Goal: Use online tool/utility: Use online tool/utility

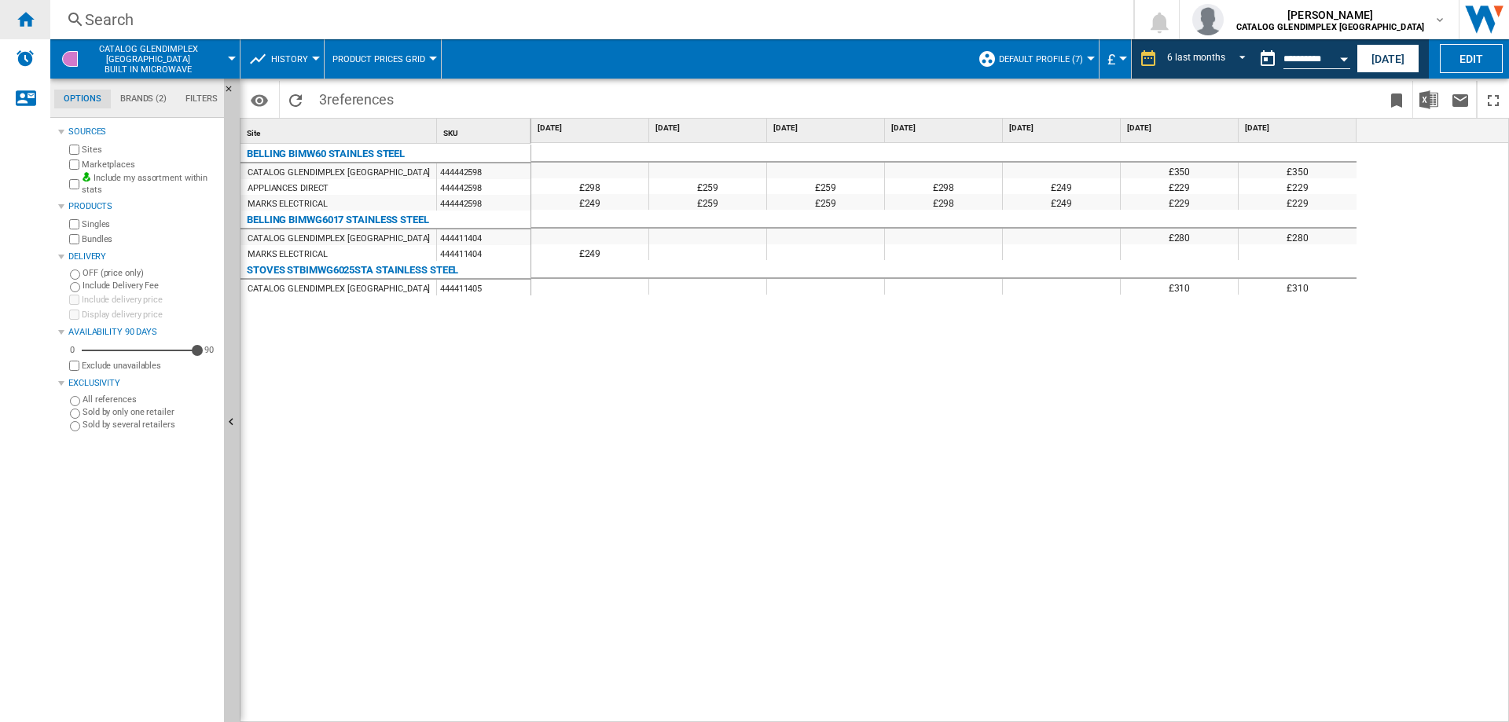
click at [35, 20] on div "Home" at bounding box center [25, 19] width 50 height 39
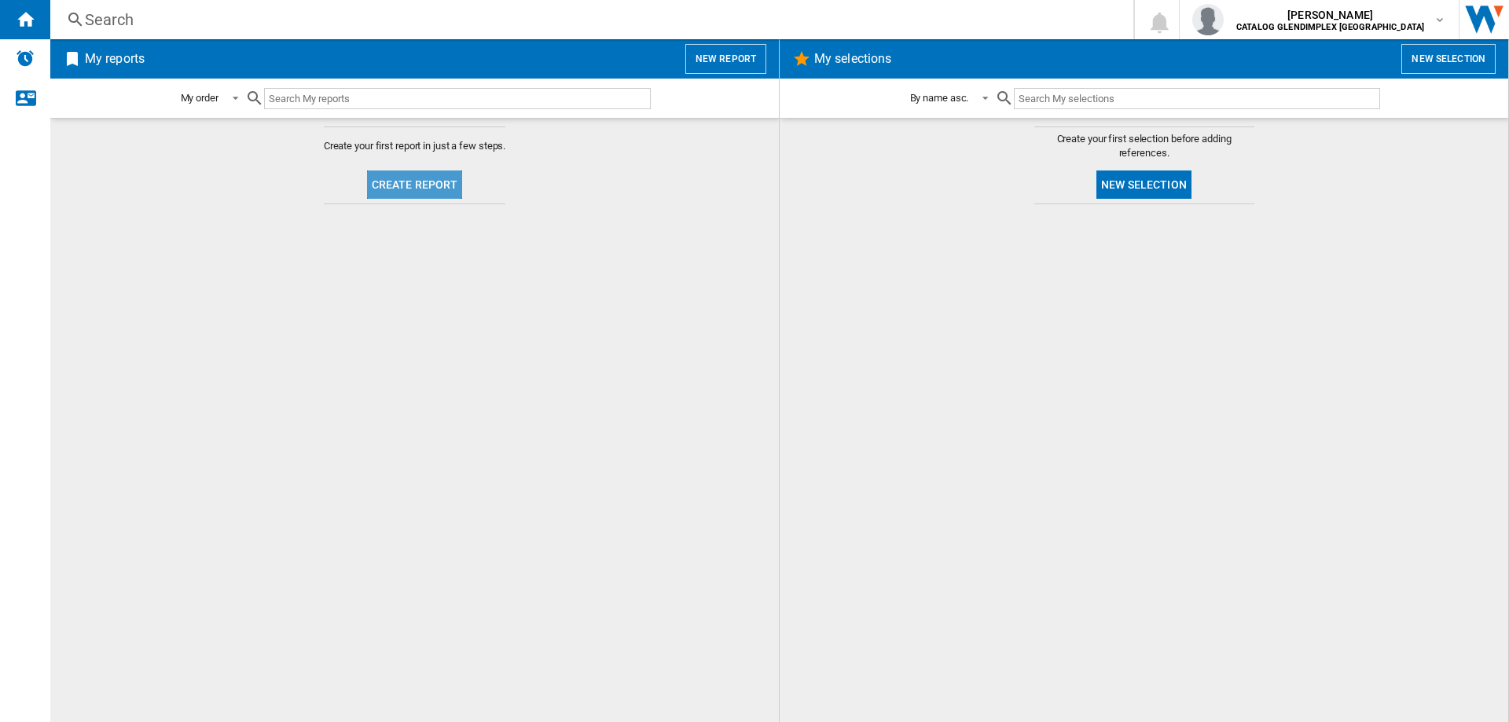
click at [417, 175] on button "Create report" at bounding box center [415, 185] width 96 height 28
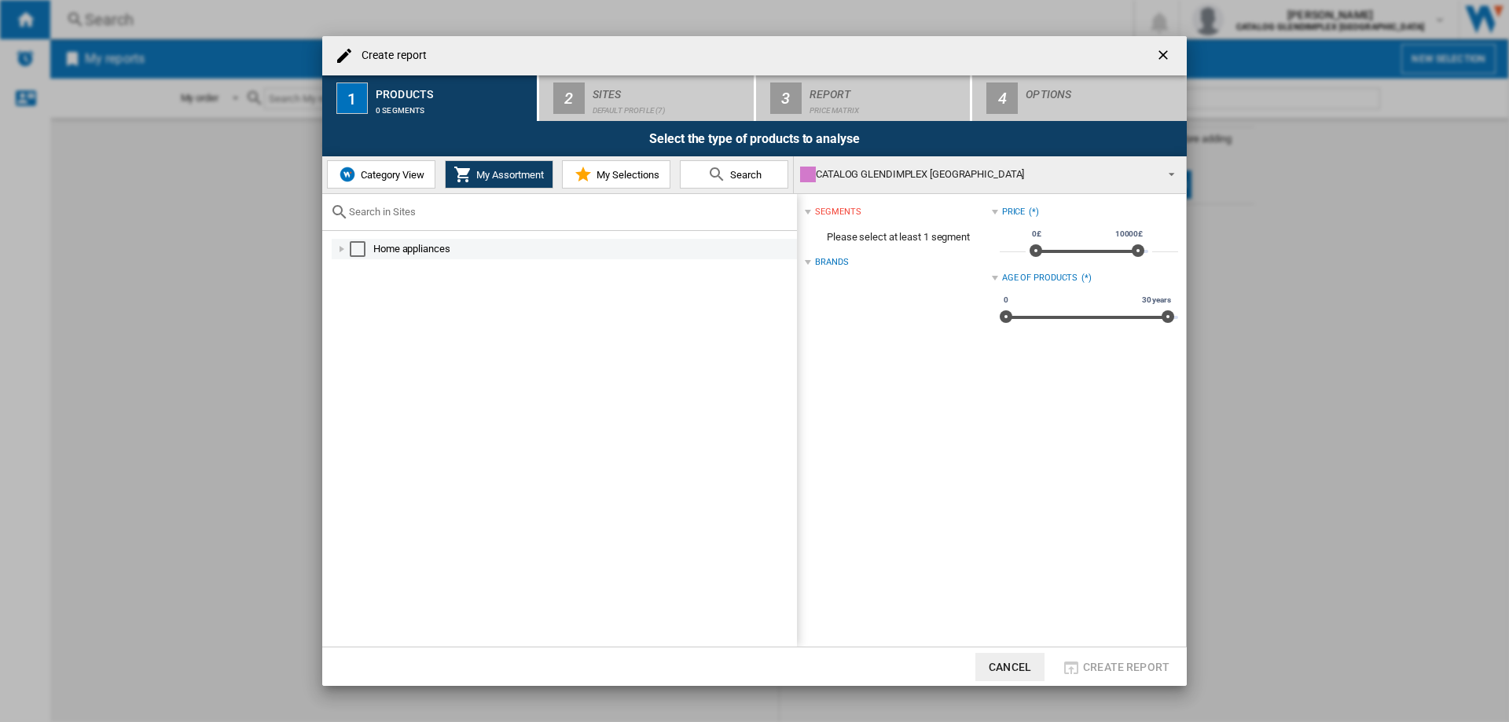
click at [342, 236] on div "Create report ..." at bounding box center [342, 249] width 16 height 16
click at [354, 236] on div "Create report ..." at bounding box center [359, 290] width 16 height 16
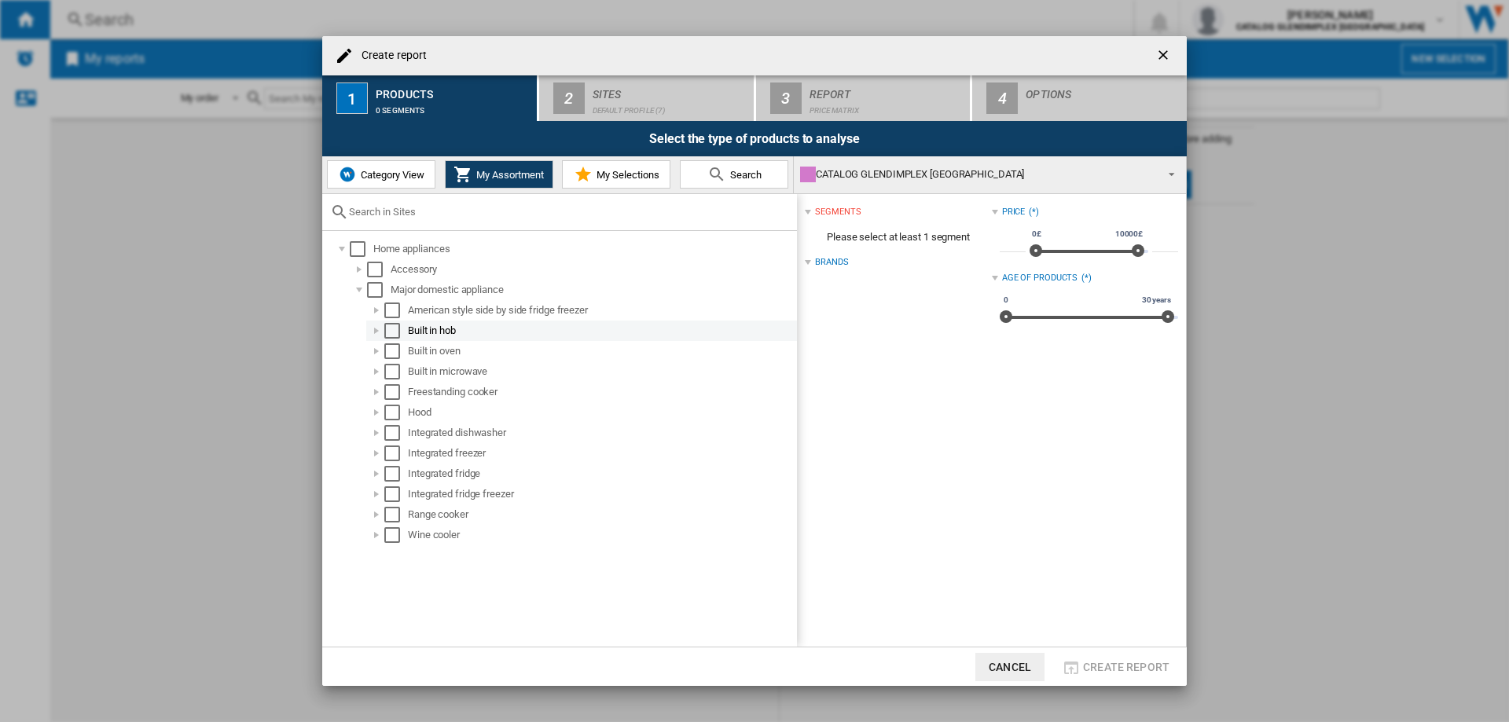
click at [395, 236] on div "Select" at bounding box center [392, 331] width 16 height 16
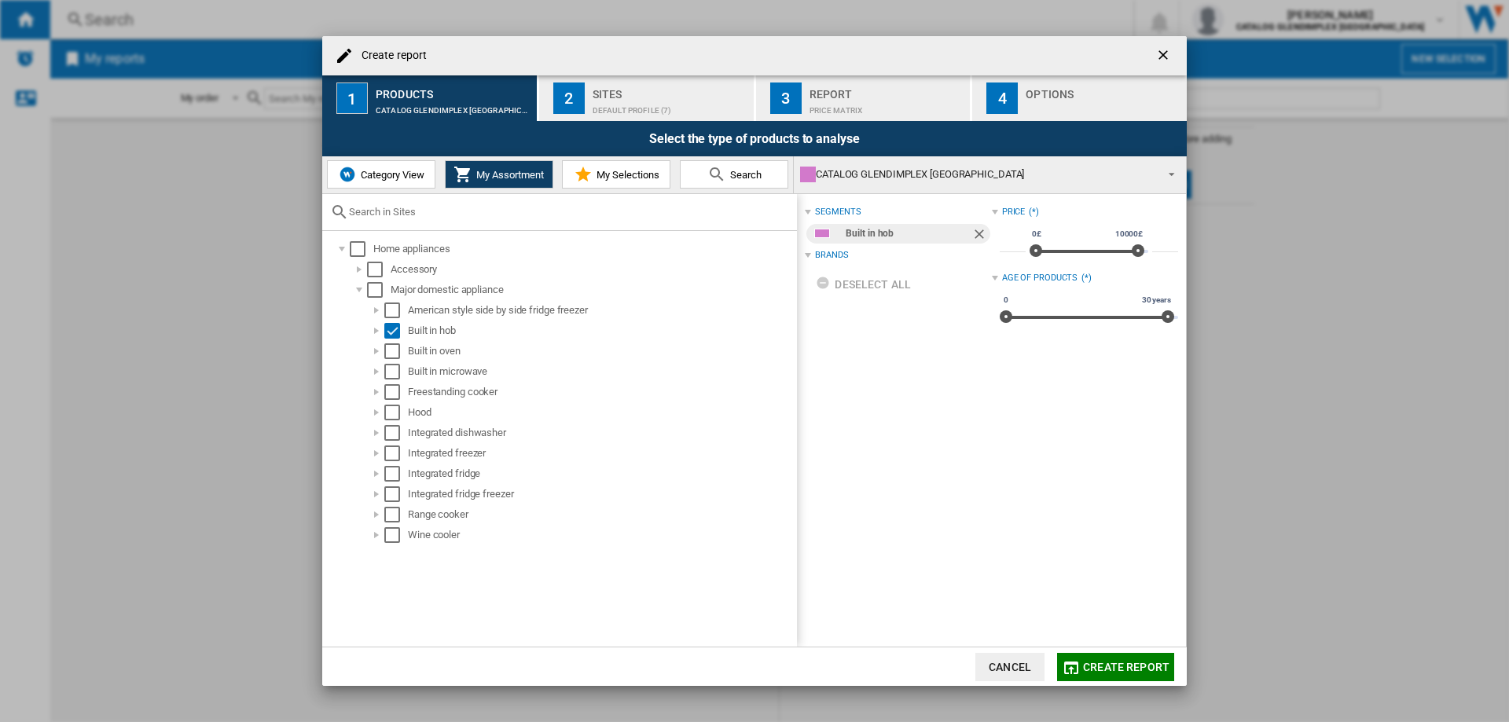
click at [417, 92] on div "Sites" at bounding box center [670, 90] width 155 height 17
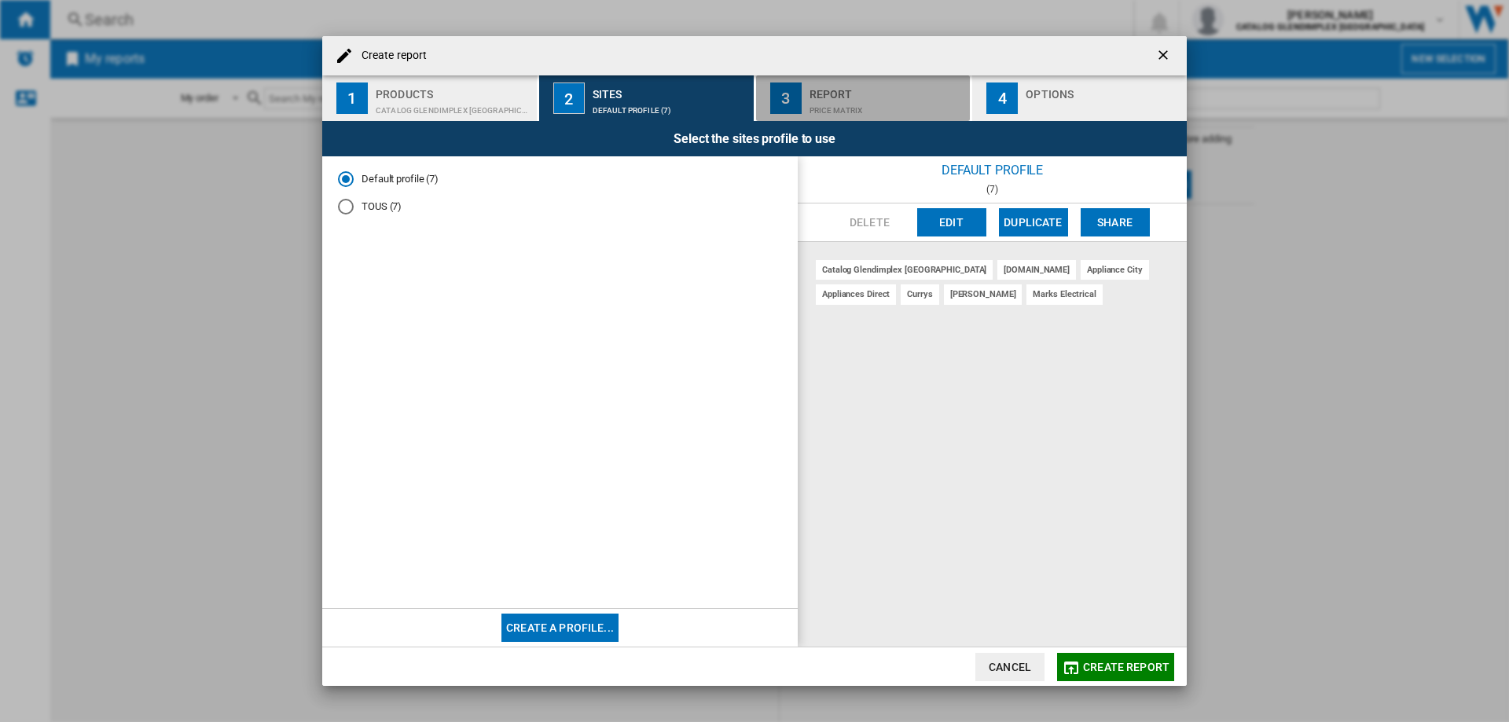
click at [417, 92] on div "Report" at bounding box center [887, 90] width 155 height 17
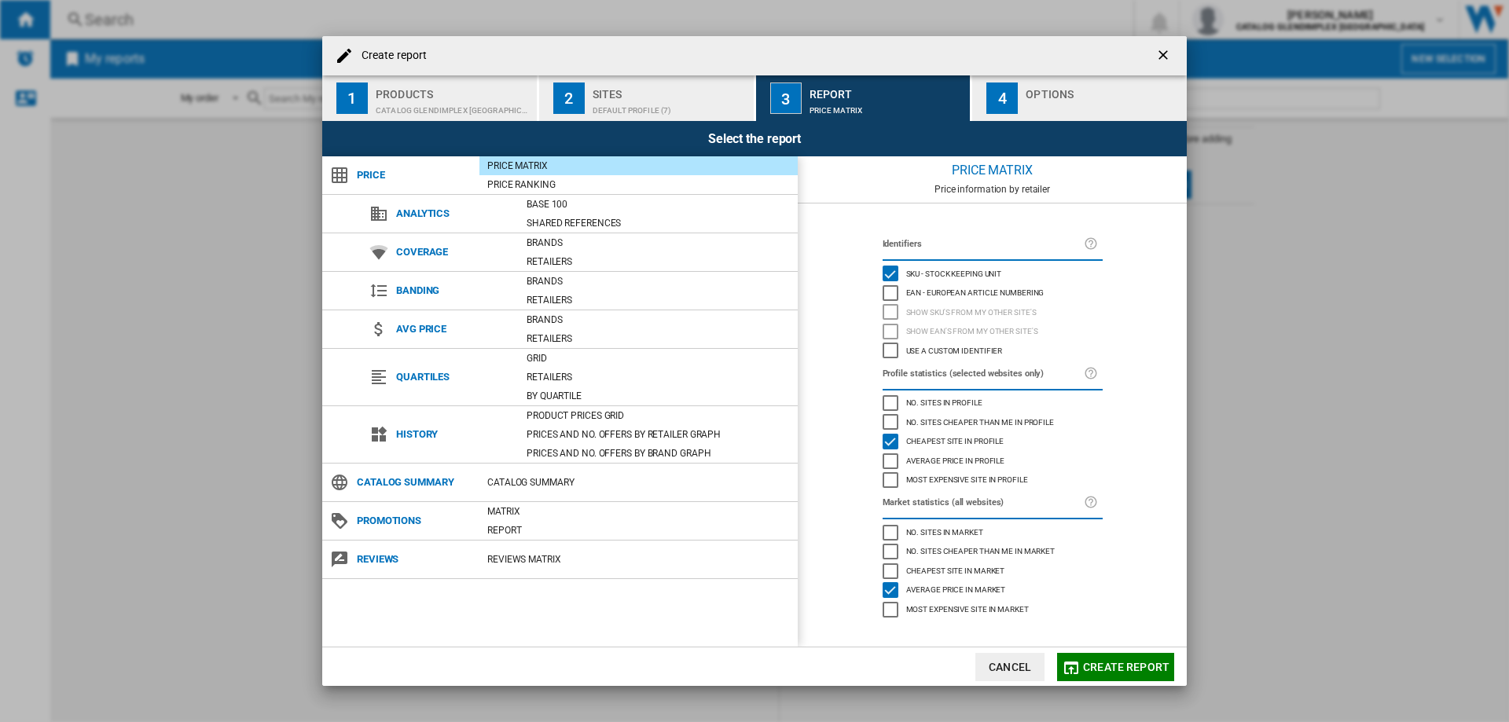
click at [417, 107] on div "CATALOG GLENDIMPLEX [GEOGRAPHIC_DATA]:Built in hob" at bounding box center [453, 106] width 155 height 17
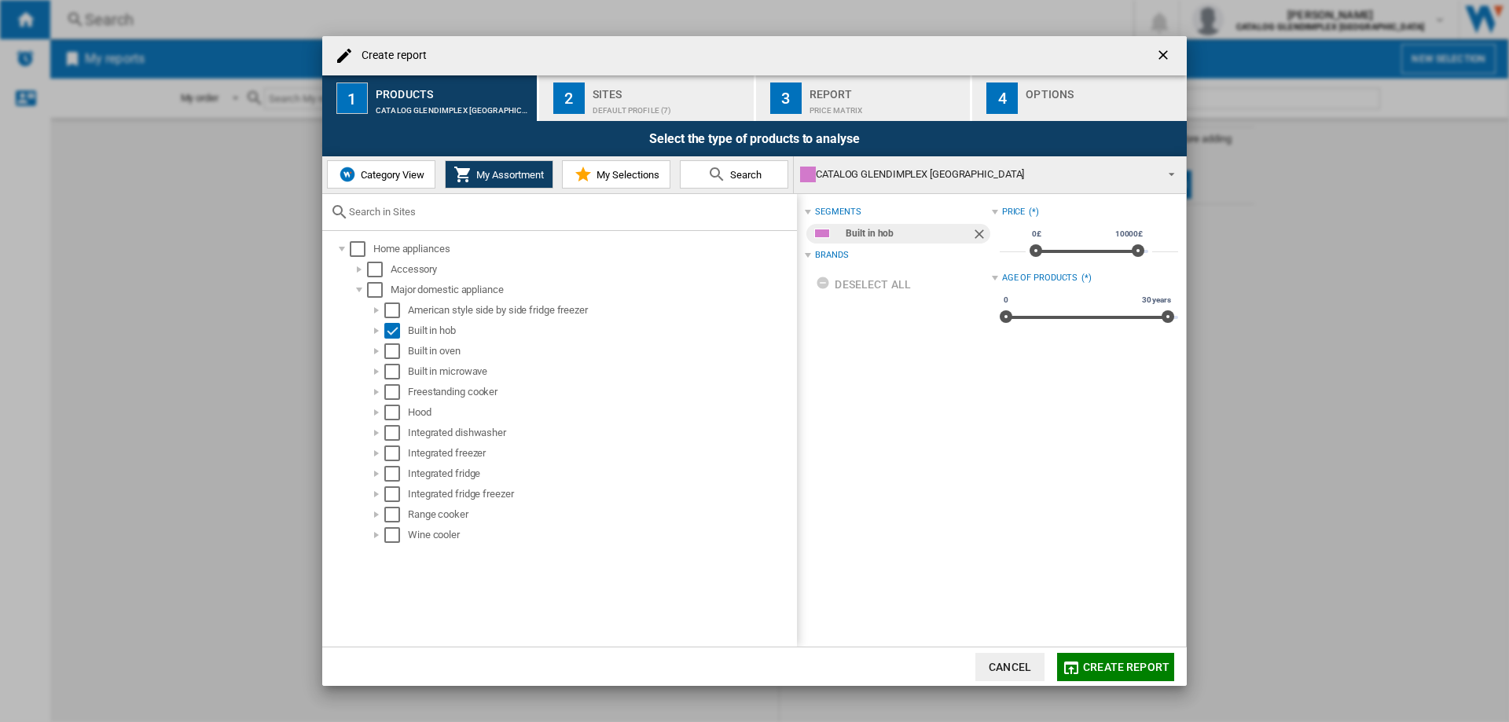
click at [417, 236] on span "Create report" at bounding box center [1126, 667] width 86 height 13
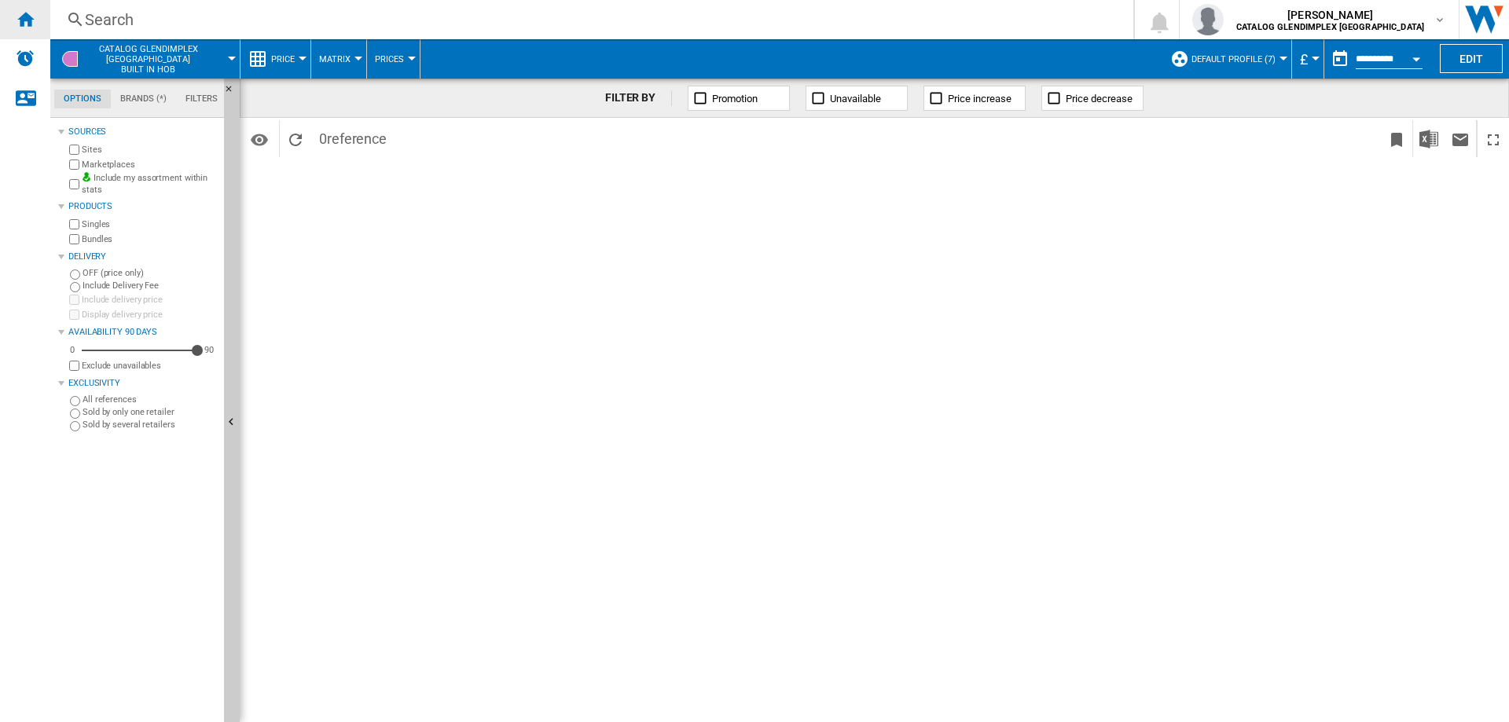
click at [17, 19] on ng-md-icon "Home" at bounding box center [25, 18] width 19 height 19
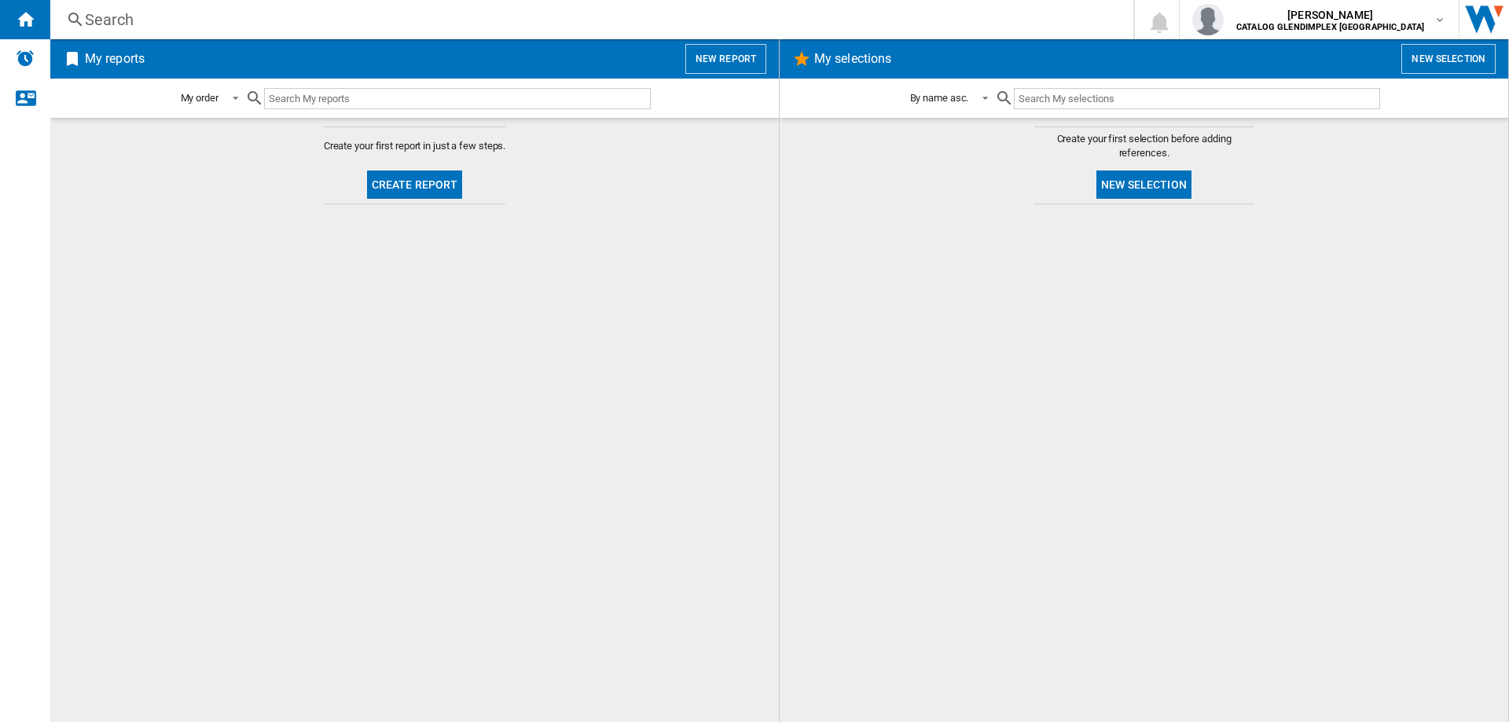
click at [417, 182] on button "Create report" at bounding box center [415, 185] width 96 height 28
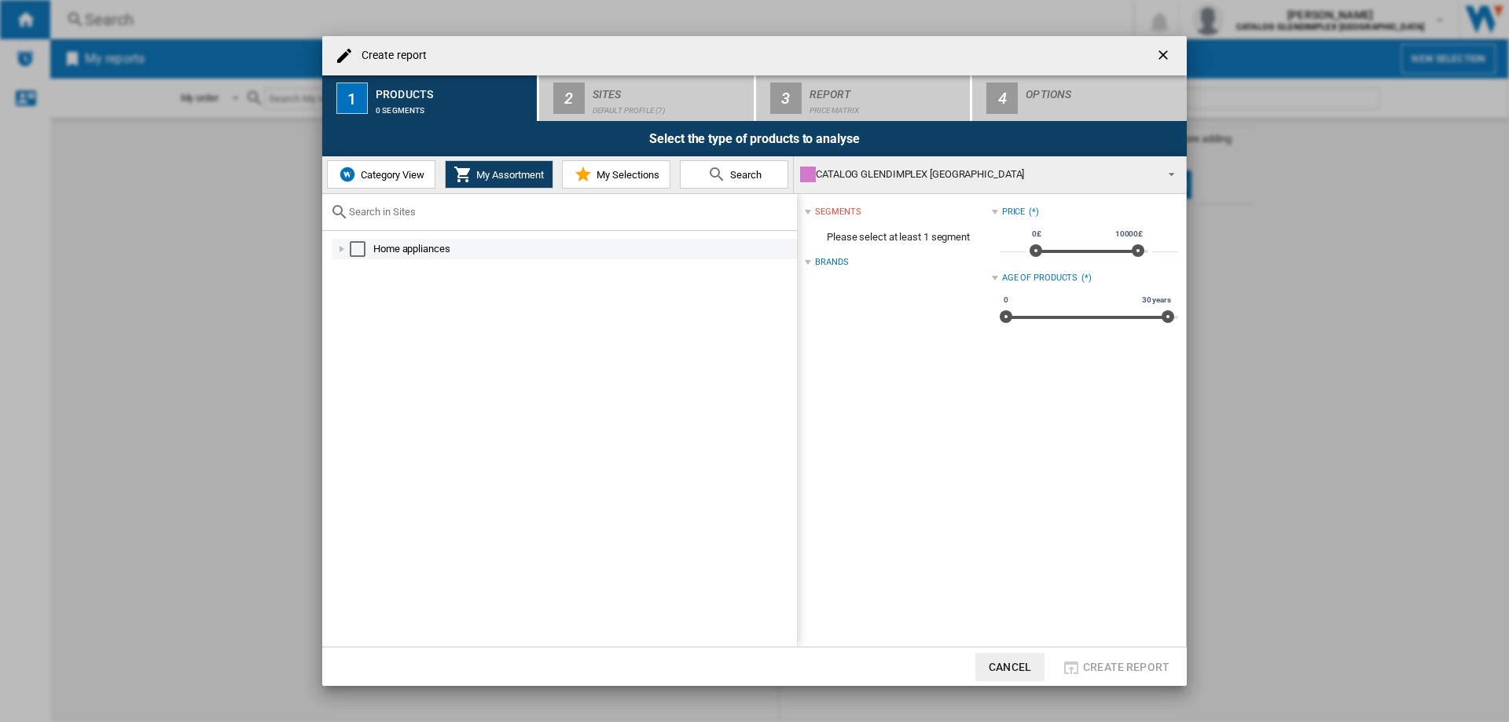
click at [344, 236] on div "Create report ..." at bounding box center [342, 249] width 16 height 16
click at [360, 236] on div "Create report ..." at bounding box center [359, 290] width 16 height 16
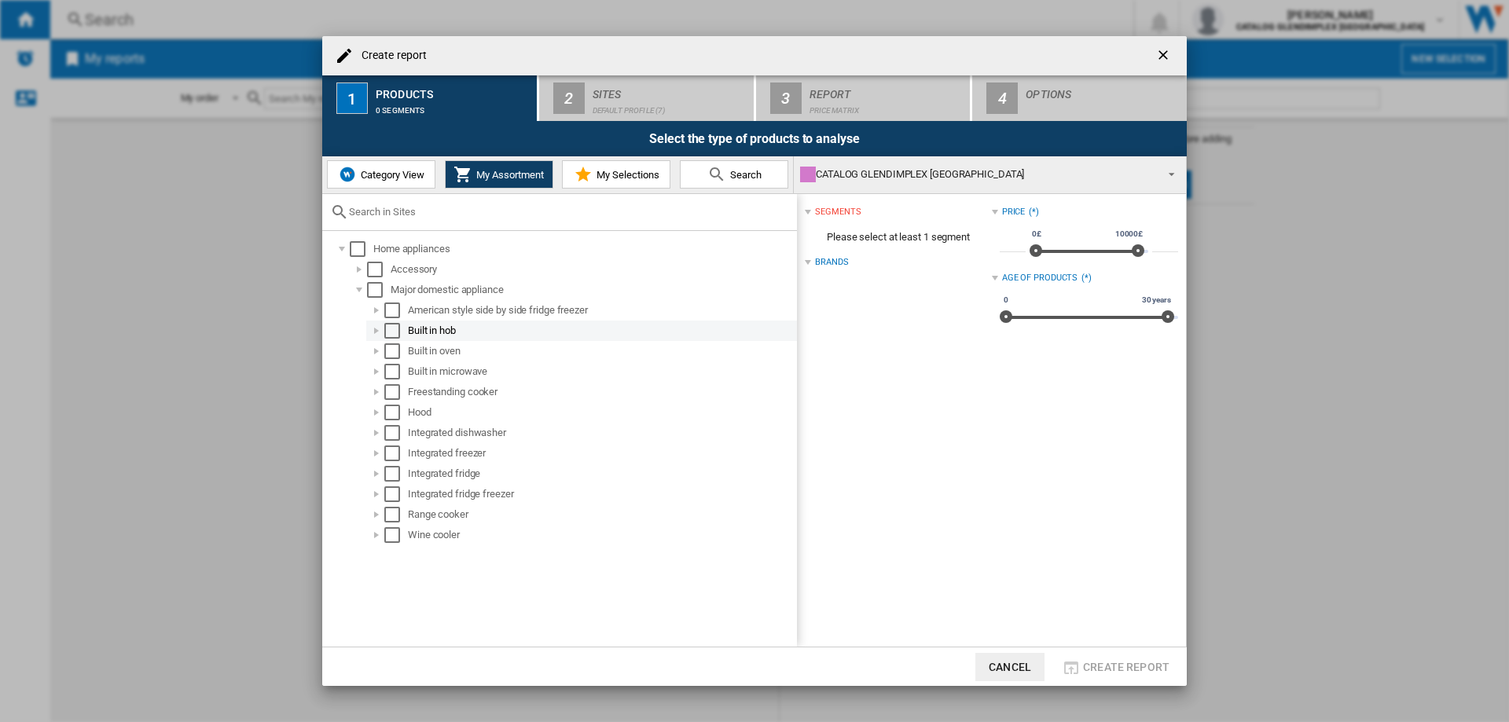
click at [380, 236] on div "Create report ..." at bounding box center [377, 331] width 16 height 16
click at [398, 236] on div "Select" at bounding box center [392, 331] width 16 height 16
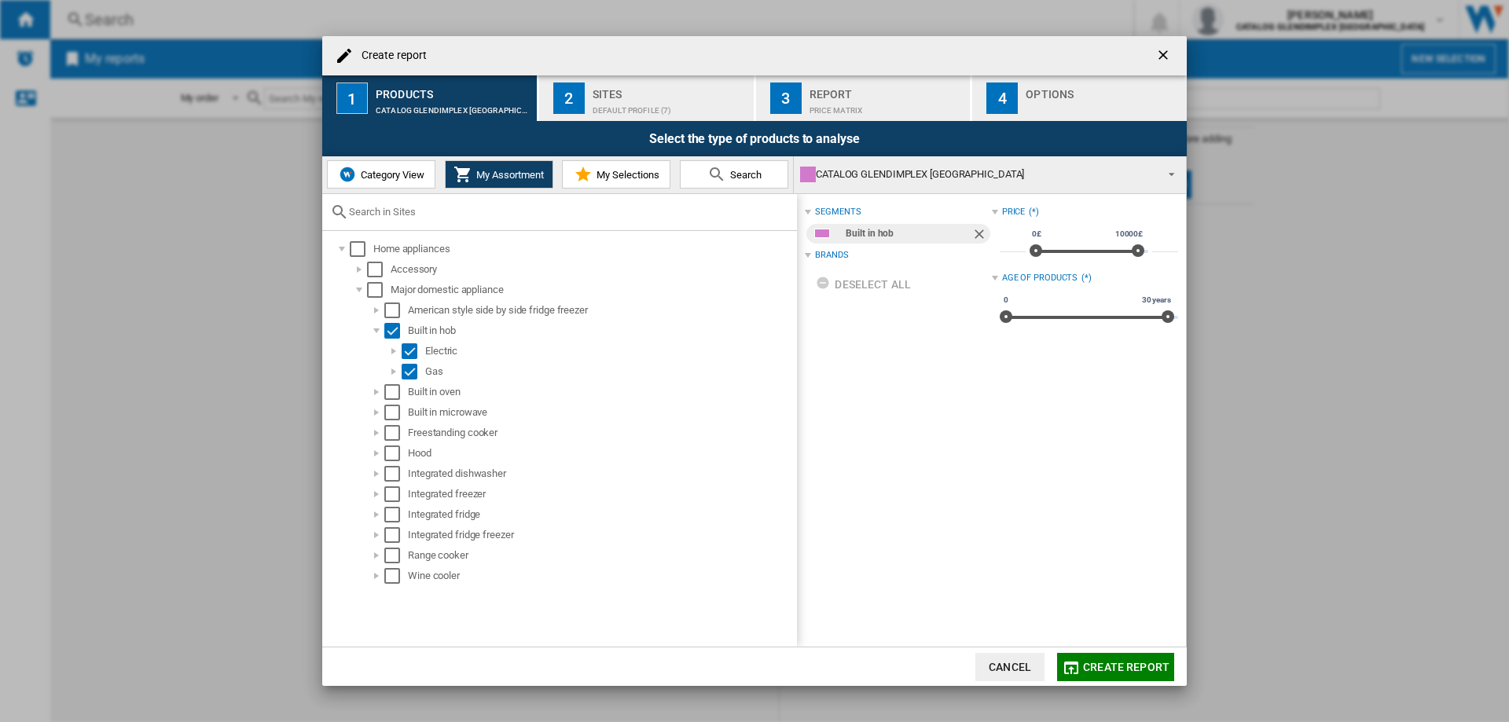
click at [417, 97] on div "Sites" at bounding box center [670, 90] width 155 height 17
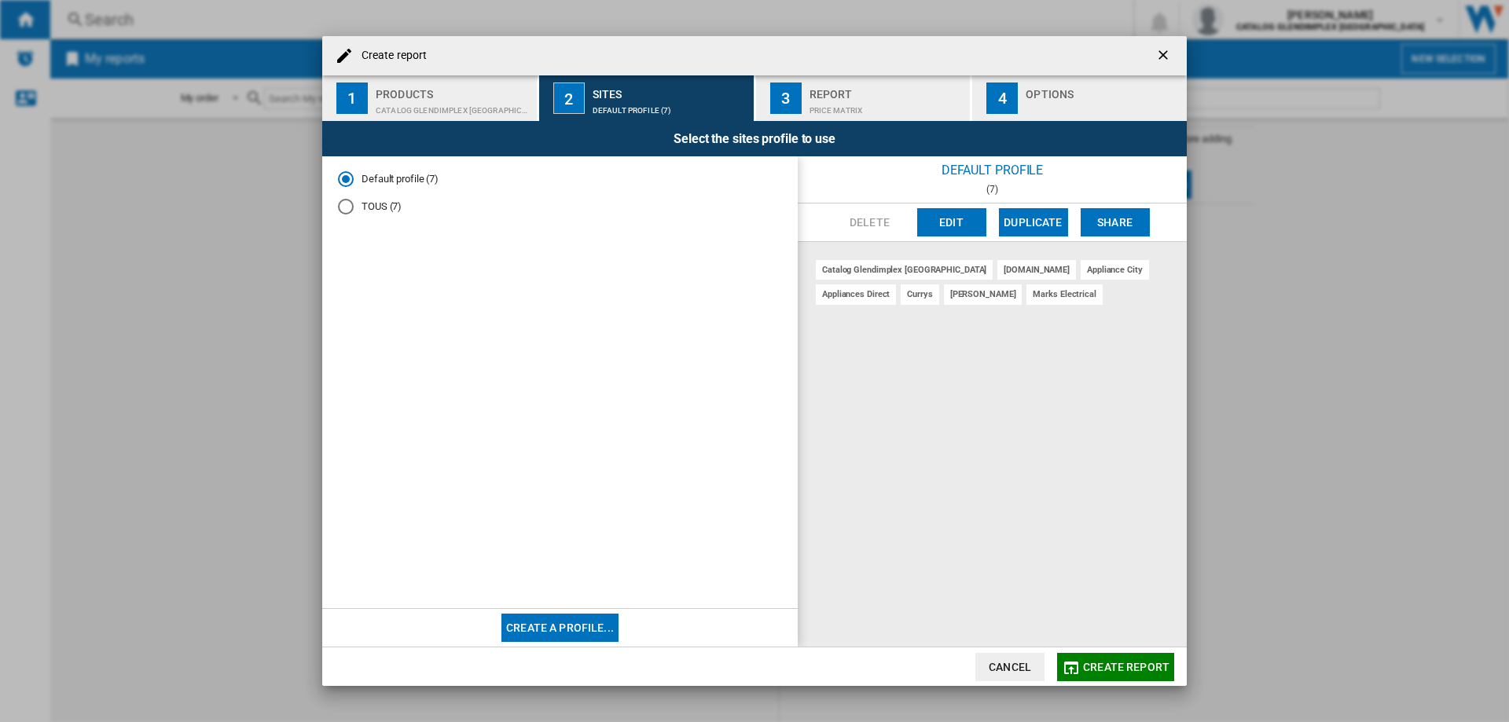
click at [417, 92] on div "Report" at bounding box center [887, 90] width 155 height 17
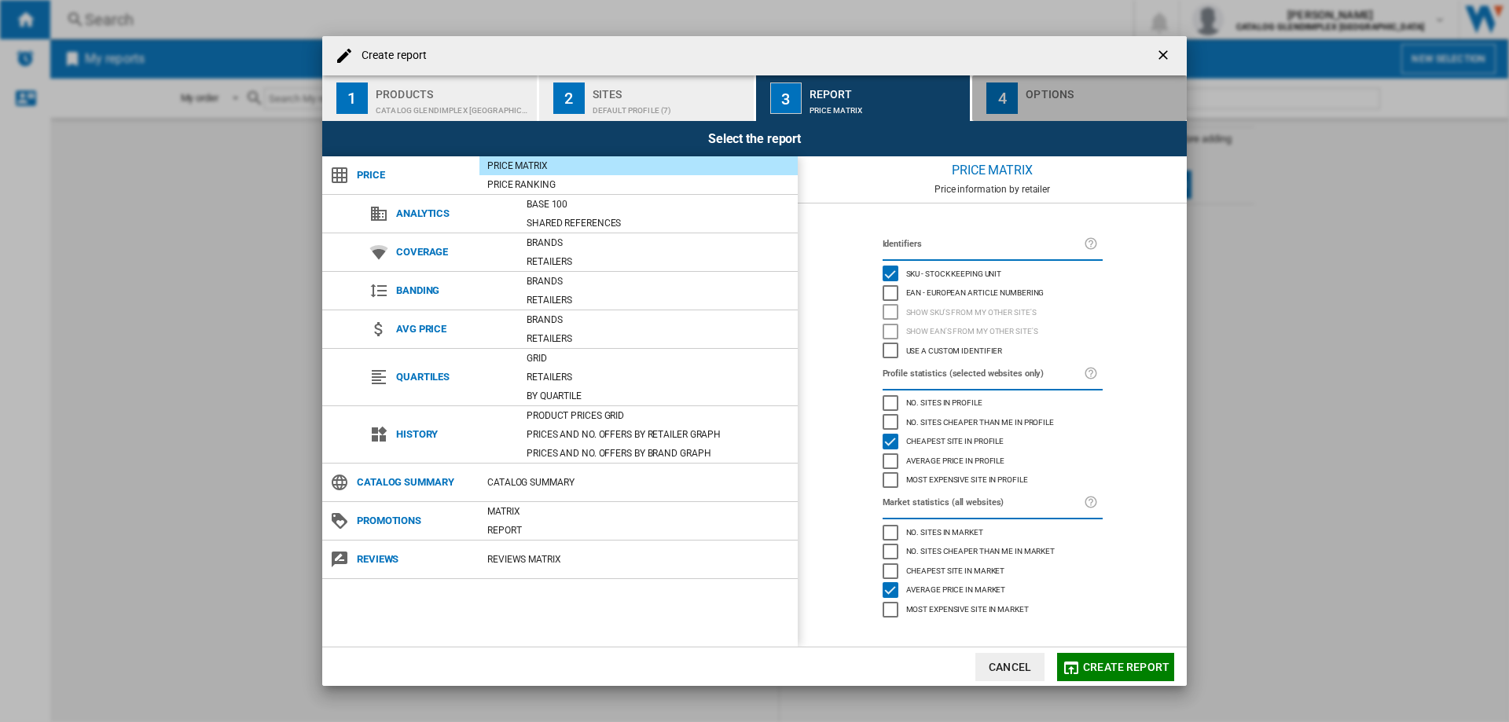
click at [417, 113] on div "Create report ..." at bounding box center [1103, 106] width 155 height 17
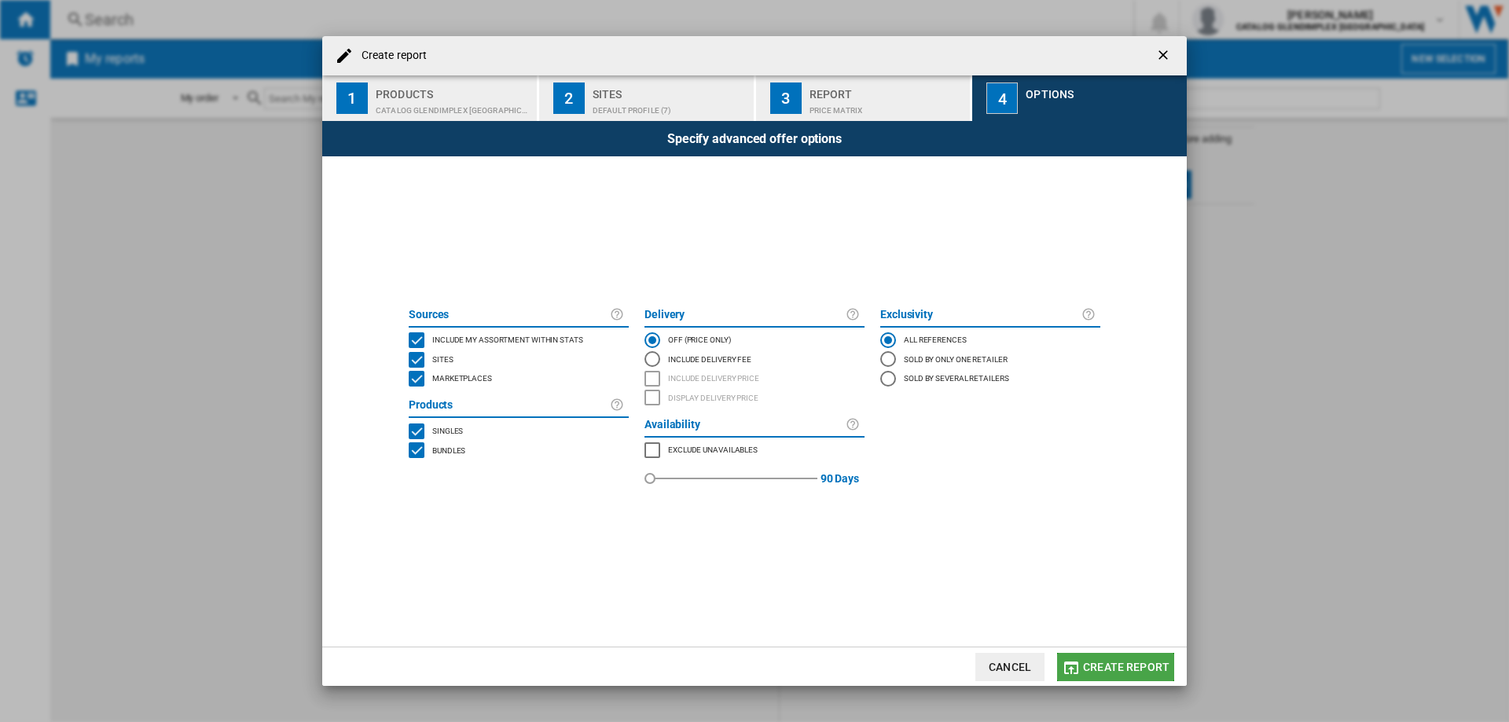
click at [417, 236] on span "Create report" at bounding box center [1126, 667] width 86 height 13
